Goal: Task Accomplishment & Management: Manage account settings

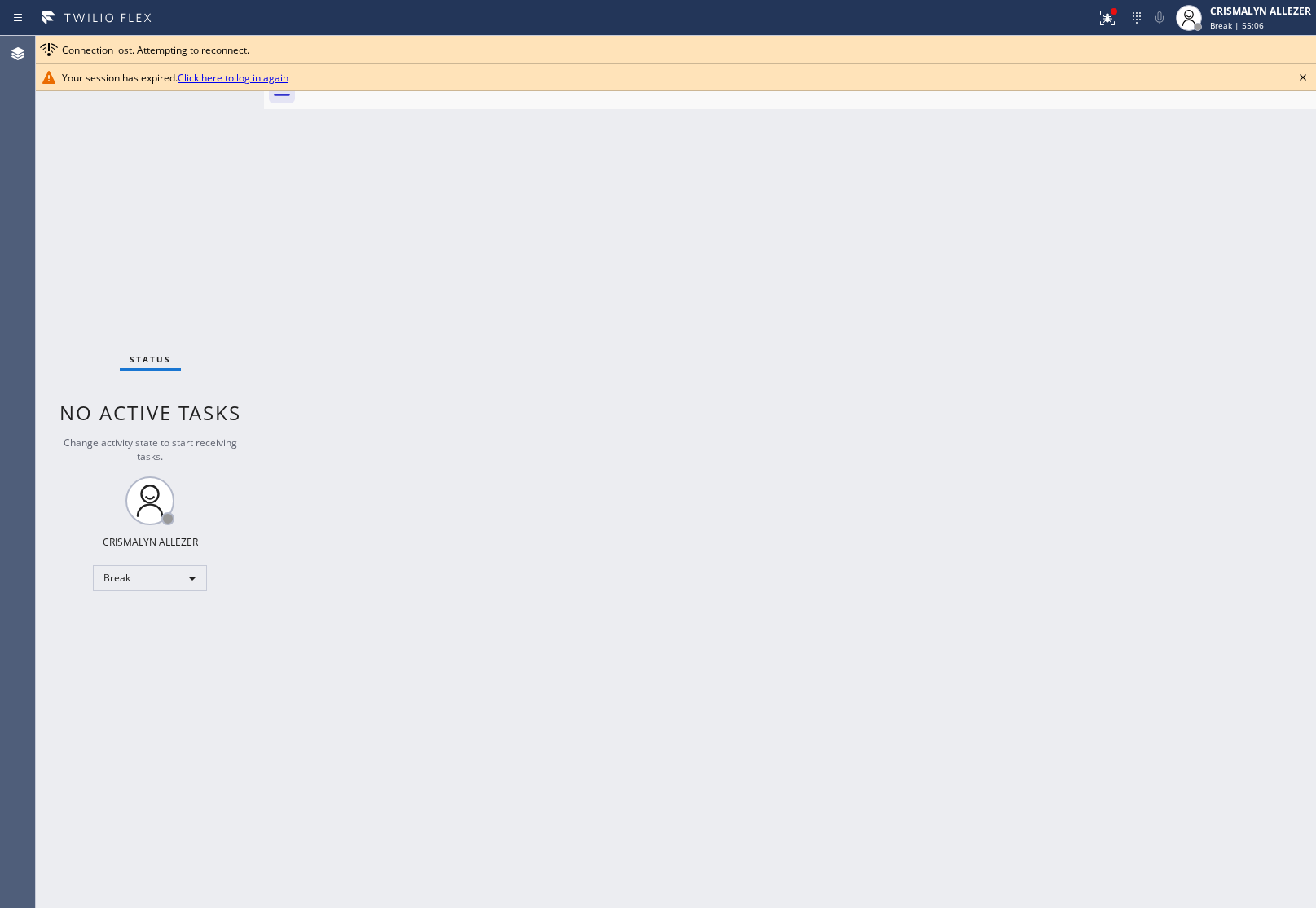
click at [1304, 74] on icon at bounding box center [1302, 77] width 20 height 20
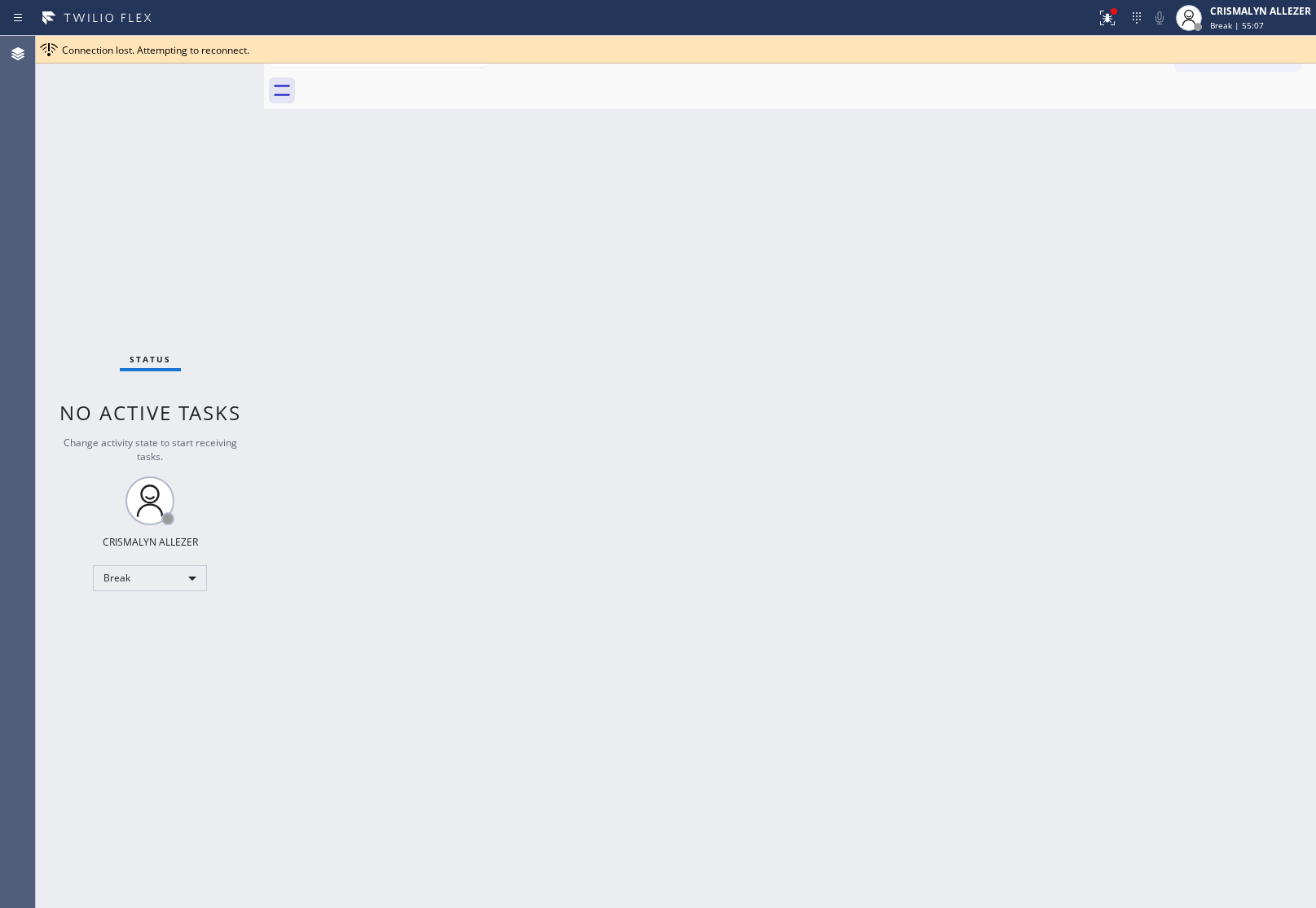
click at [717, 296] on div "Back to Dashboard Change Sender ID Customers Technicians Select a contact Outbo…" at bounding box center [790, 473] width 1052 height 873
click at [193, 579] on div "Break" at bounding box center [150, 579] width 114 height 26
click at [165, 648] on li "Unavailable" at bounding box center [149, 640] width 111 height 20
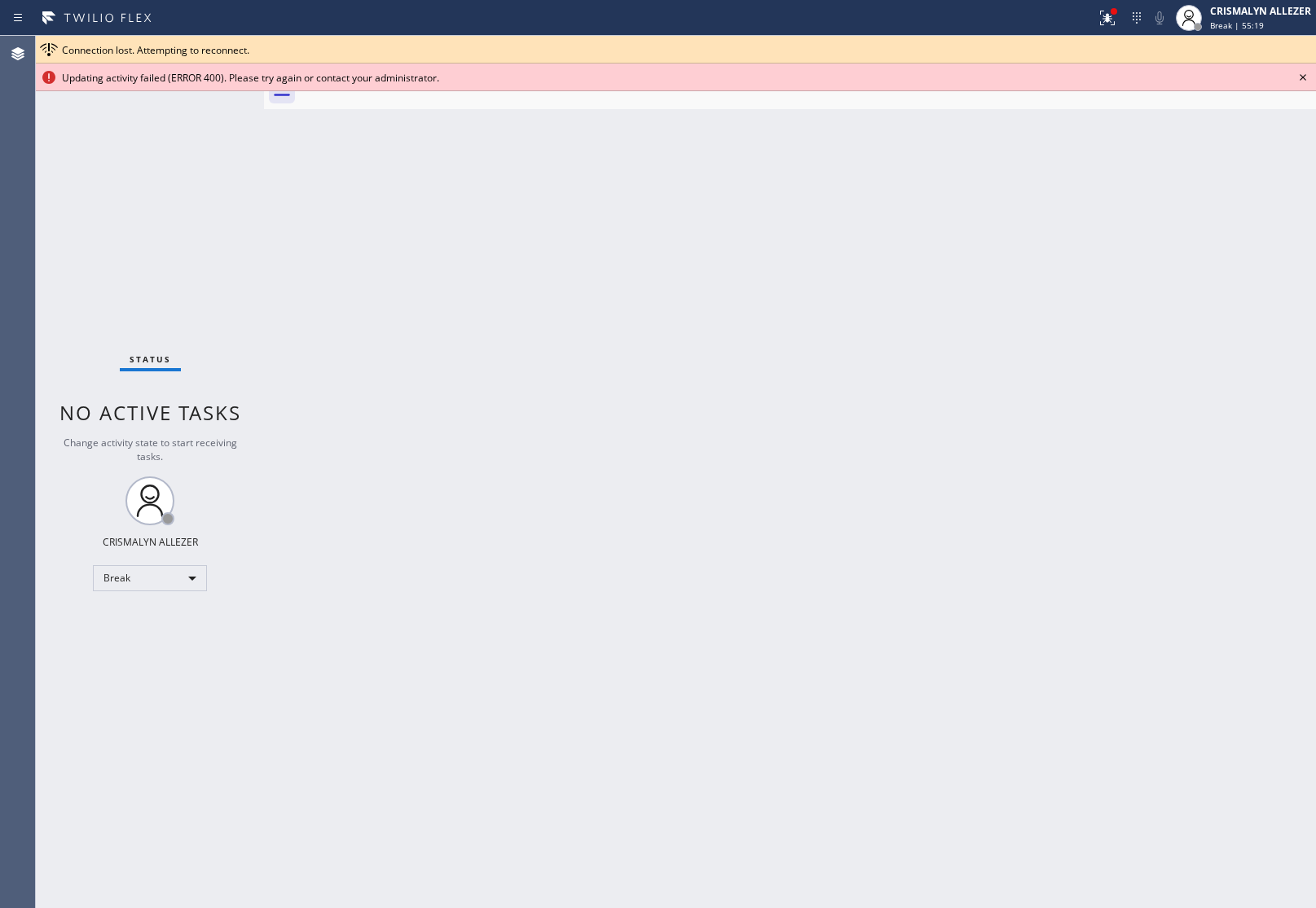
click at [231, 704] on div "Status No active tasks Change activity state to start receiving tasks. CRISMALY…" at bounding box center [150, 473] width 228 height 873
click at [190, 582] on div "Break" at bounding box center [150, 579] width 114 height 26
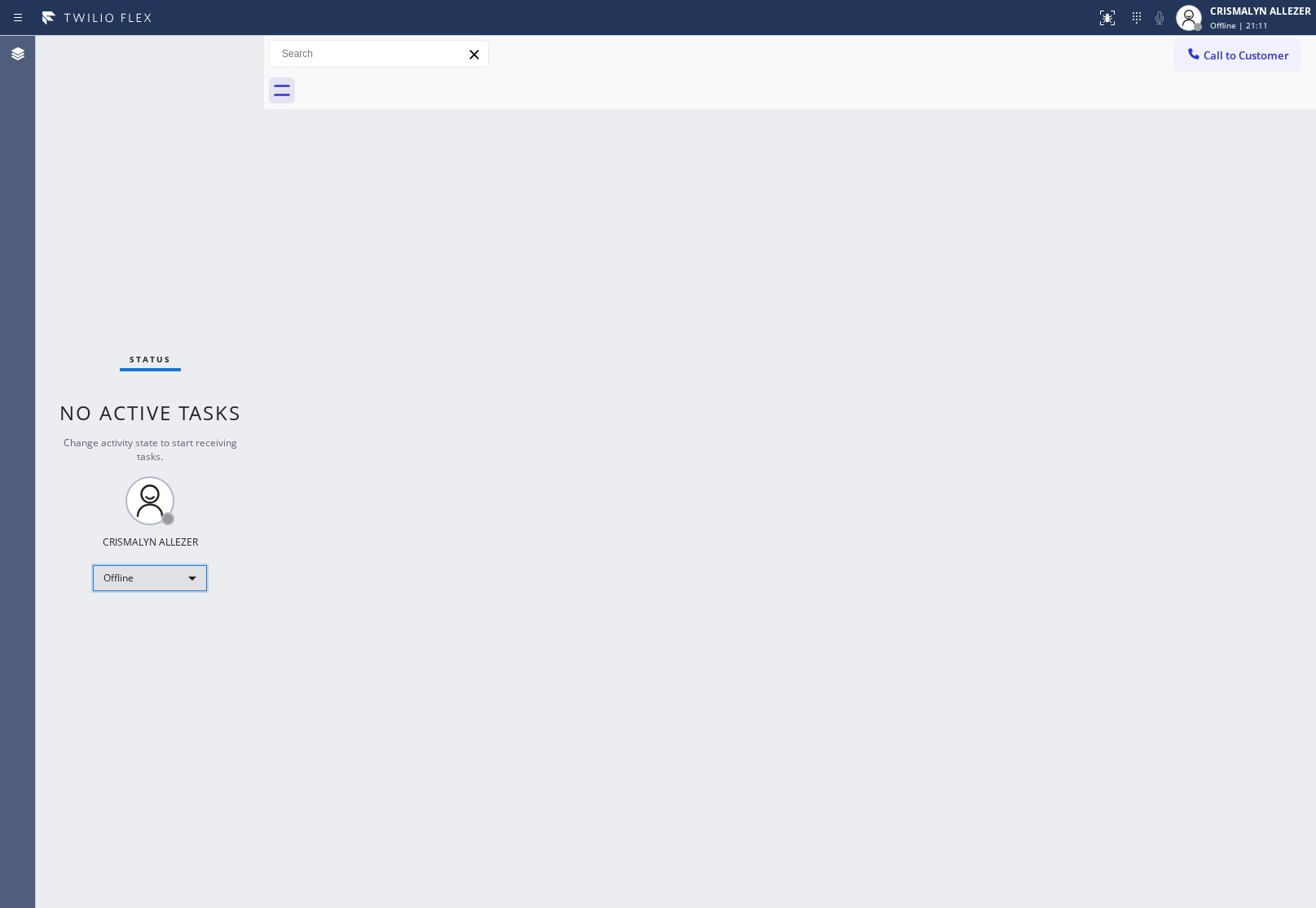
click at [186, 576] on div "Offline" at bounding box center [150, 579] width 114 height 26
click at [171, 637] on li "Unavailable" at bounding box center [149, 640] width 111 height 20
drag, startPoint x: 156, startPoint y: 246, endPoint x: 157, endPoint y: 103, distance: 143.0
click at [156, 236] on div "Status No active tasks Change activity state to start receiving tasks. CRISMALY…" at bounding box center [150, 473] width 228 height 873
